Goal: Task Accomplishment & Management: Complete application form

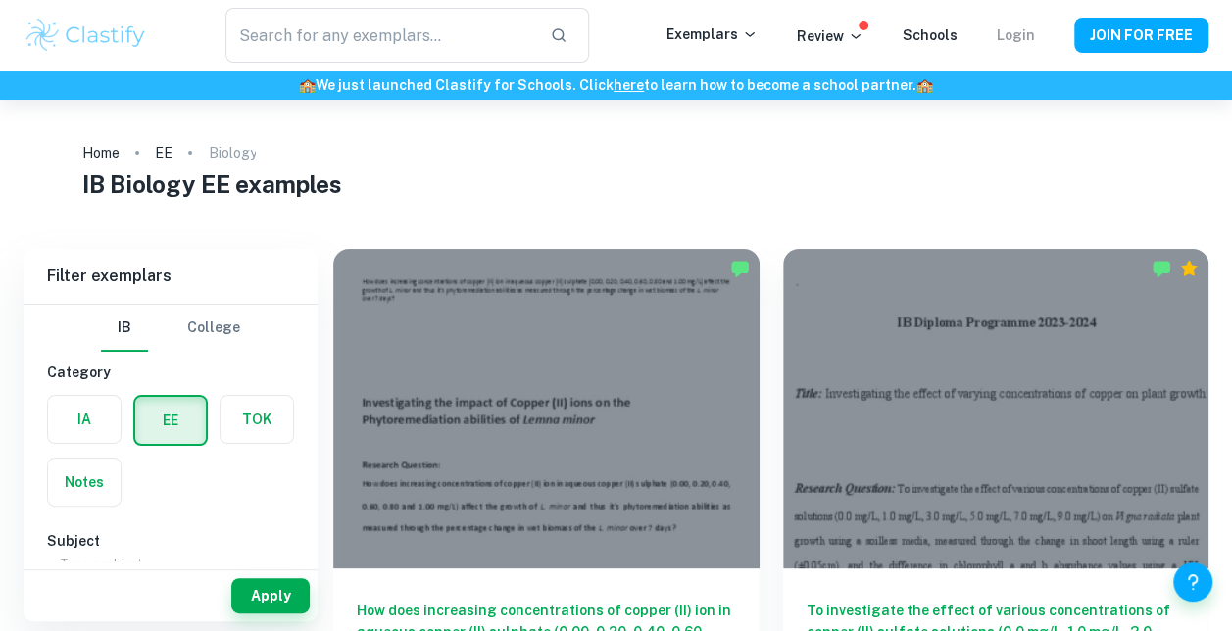
click at [1023, 35] on link "Login" at bounding box center [1016, 35] width 38 height 16
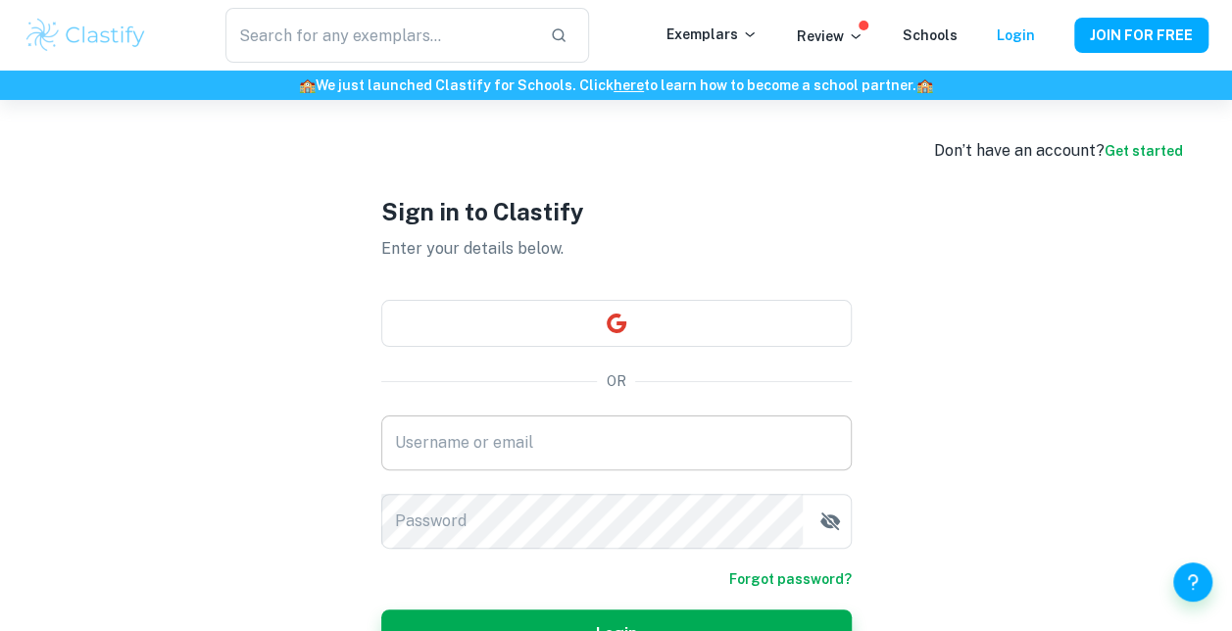
click at [569, 437] on input "Username or email" at bounding box center [616, 443] width 470 height 55
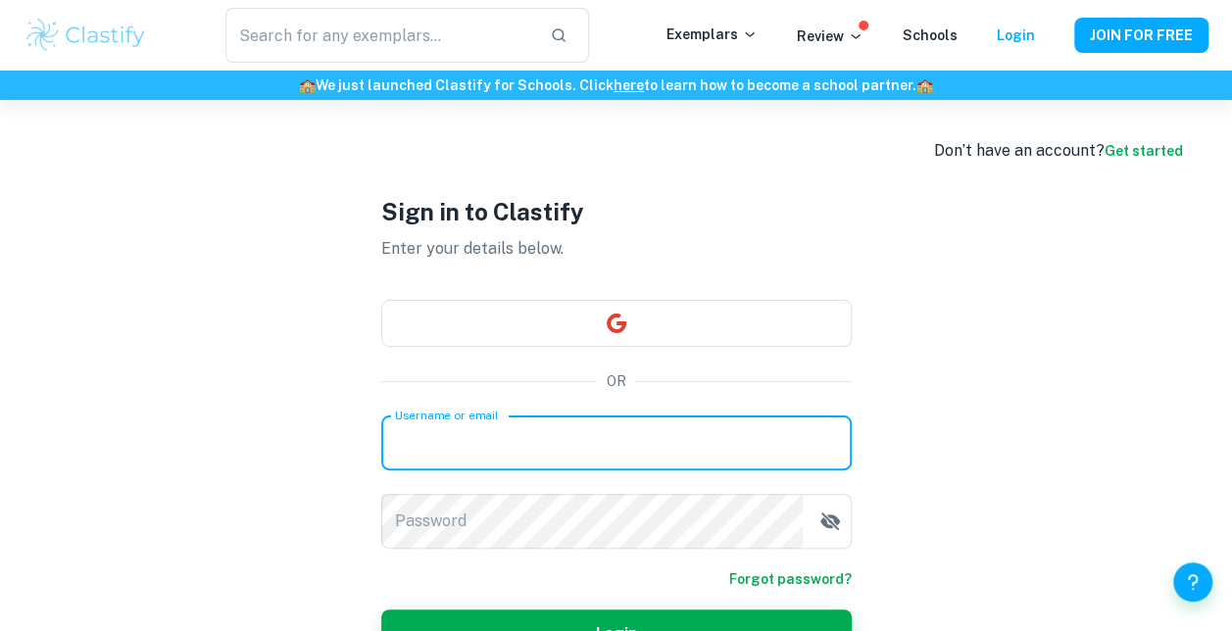
type input "[EMAIL_ADDRESS][DOMAIN_NAME]"
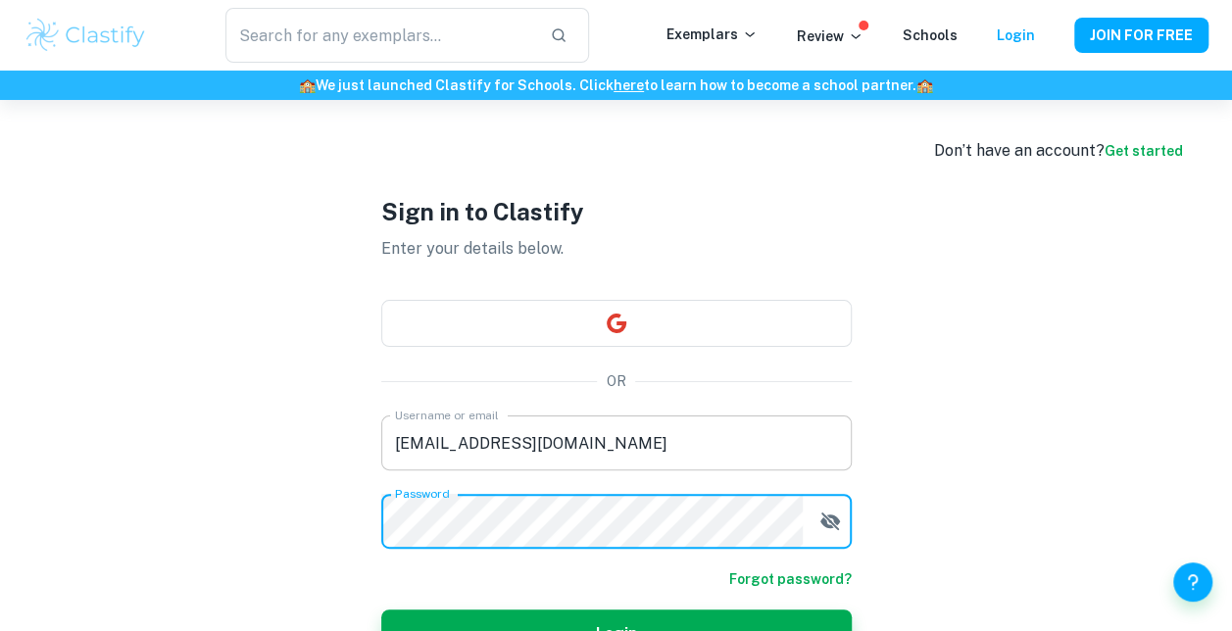
click at [381, 610] on button "Login" at bounding box center [616, 633] width 470 height 47
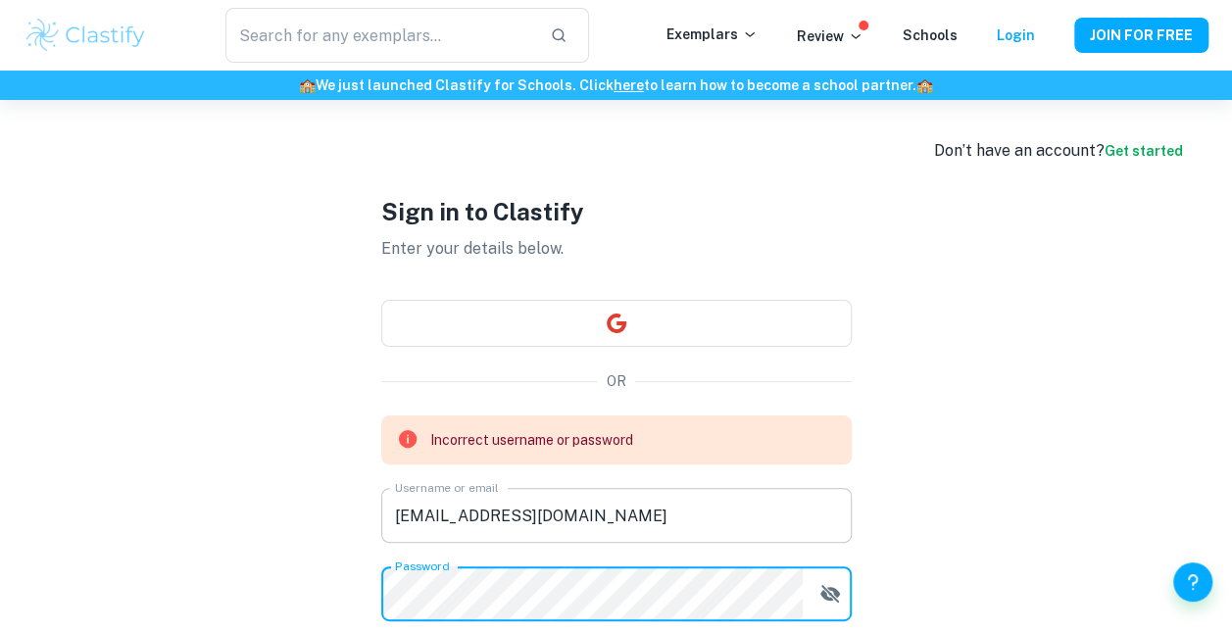
scroll to position [84, 0]
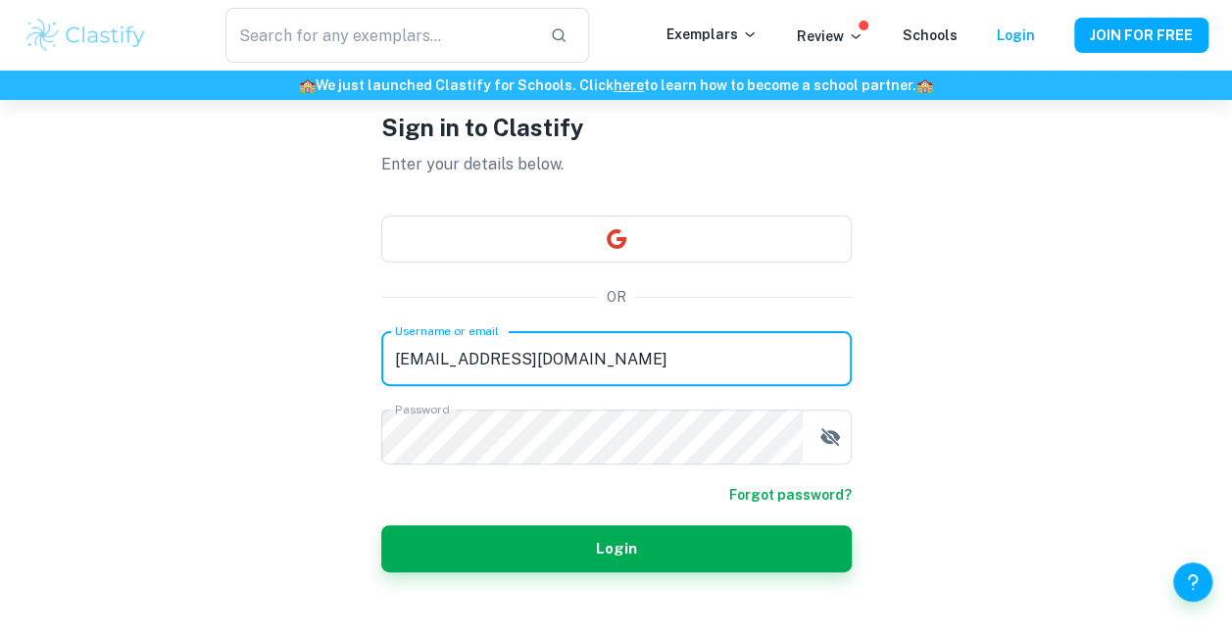
click at [567, 443] on div "Username or email [EMAIL_ADDRESS][DOMAIN_NAME] Username or email Password Passw…" at bounding box center [616, 397] width 470 height 133
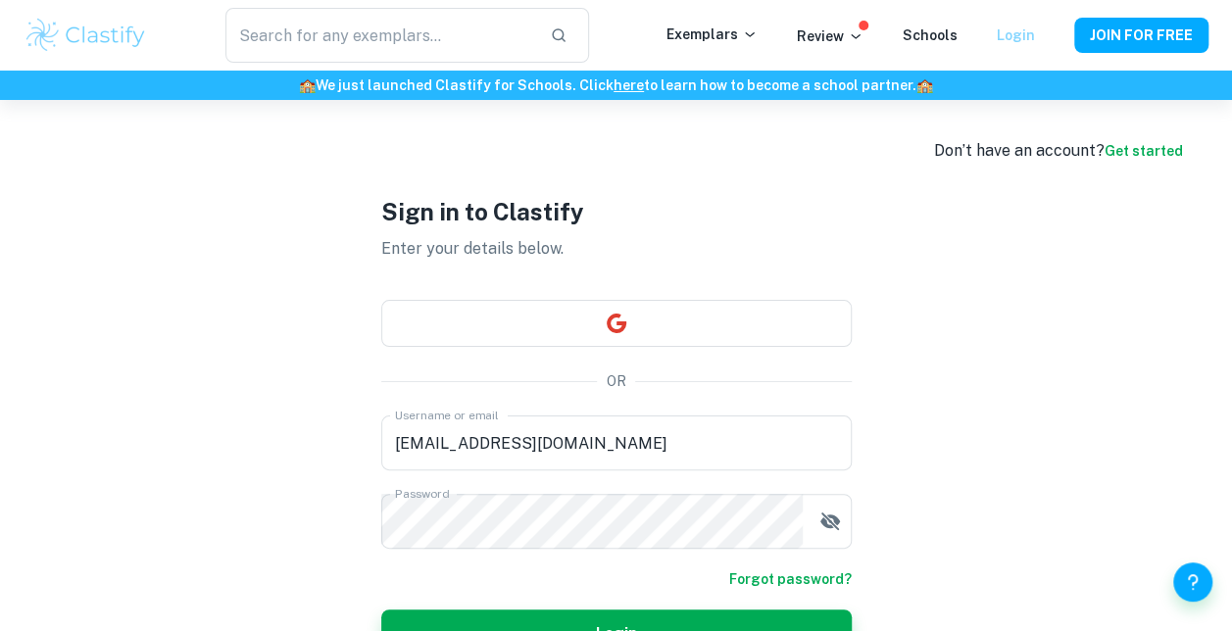
click at [1033, 41] on link "Login" at bounding box center [1016, 35] width 38 height 16
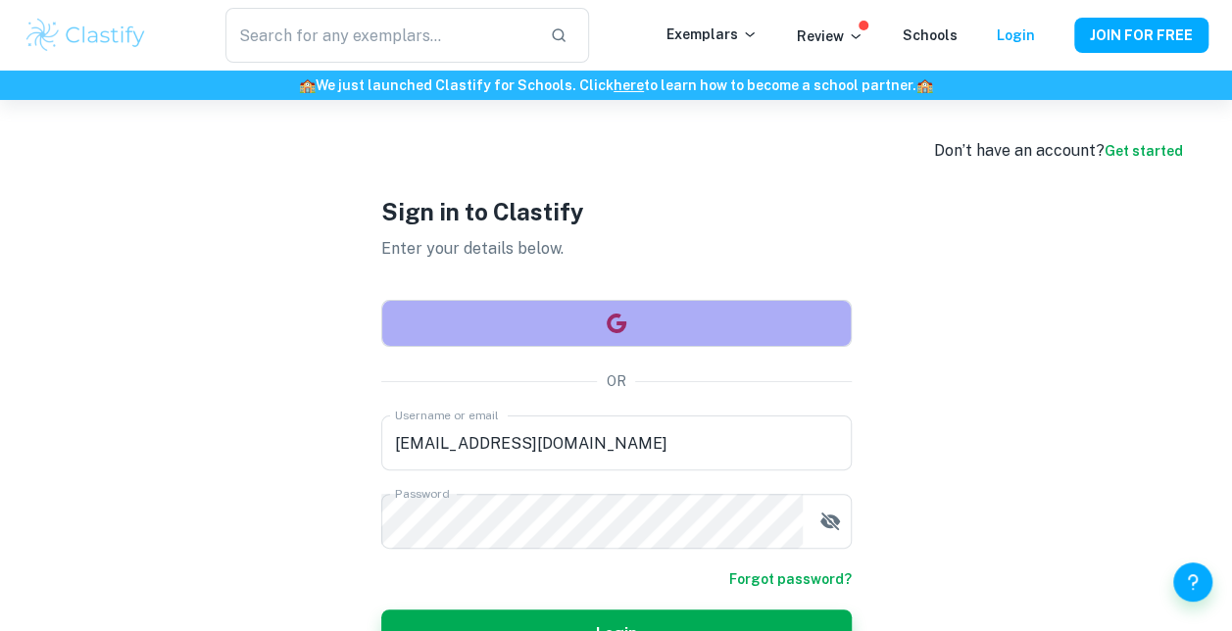
click at [630, 321] on button "button" at bounding box center [616, 323] width 470 height 47
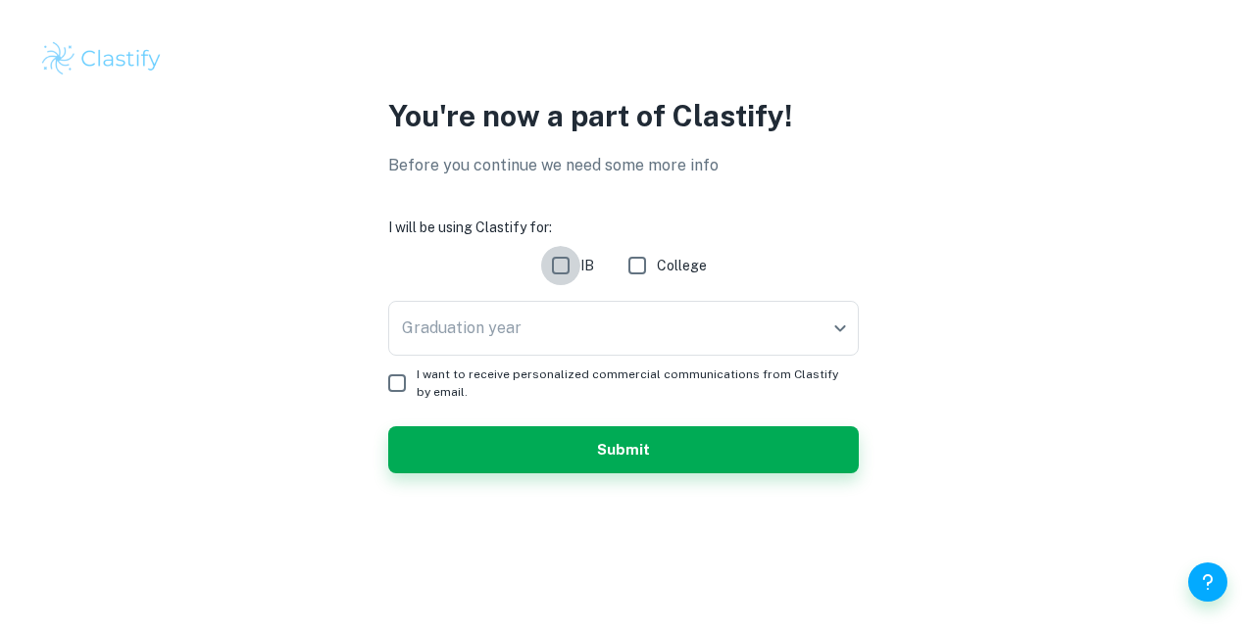
click at [559, 258] on input "IB" at bounding box center [560, 265] width 39 height 39
checkbox input "true"
click at [608, 337] on body "We value your privacy We use cookies to enhance your browsing experience, serve…" at bounding box center [623, 315] width 1247 height 631
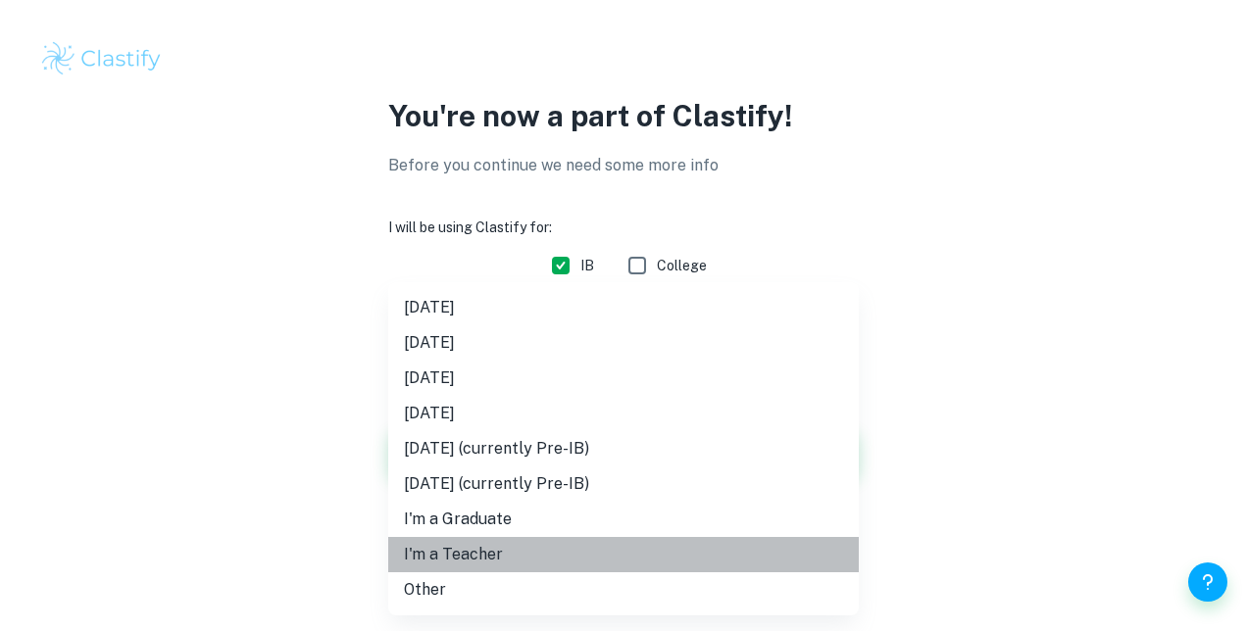
click at [505, 555] on li "I'm a Teacher" at bounding box center [623, 554] width 470 height 35
type input "Teacher"
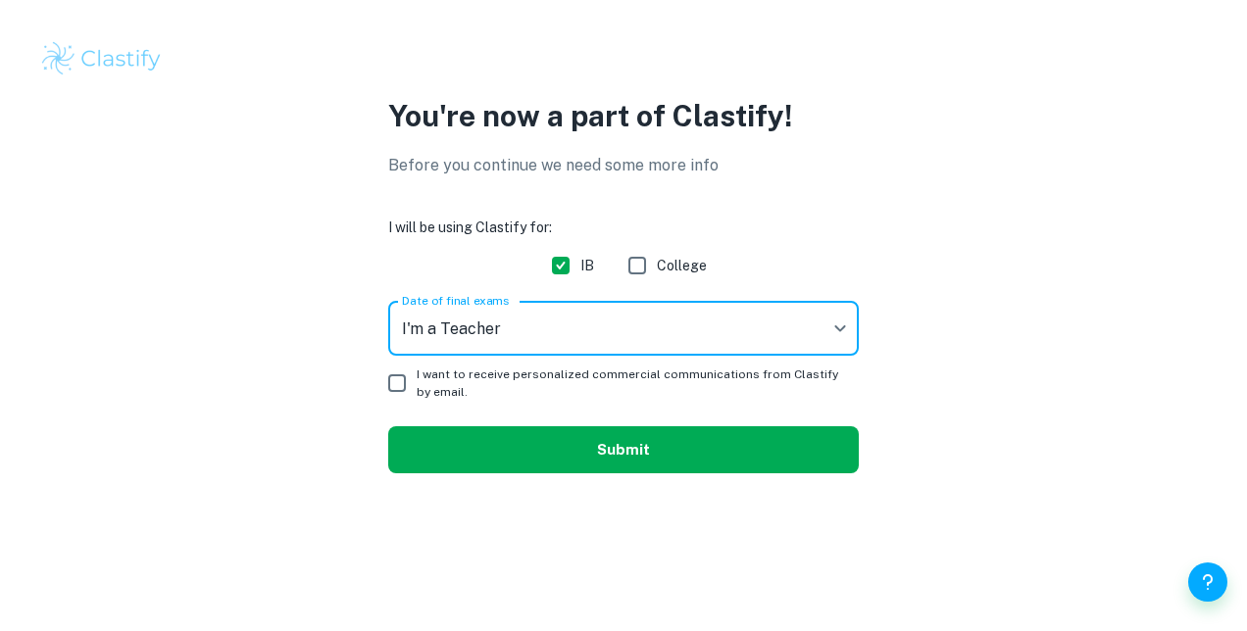
click at [619, 461] on button "Submit" at bounding box center [623, 449] width 470 height 47
